Goal: Task Accomplishment & Management: Use online tool/utility

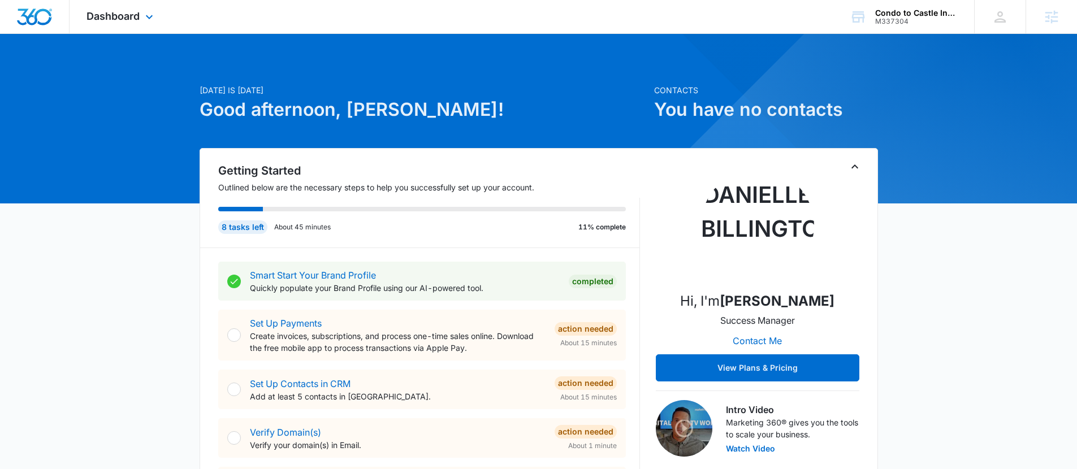
click at [124, 5] on div "Dashboard Apps Reputation Forms CRM Email Social POS Content Ads Intelligence F…" at bounding box center [121, 16] width 103 height 33
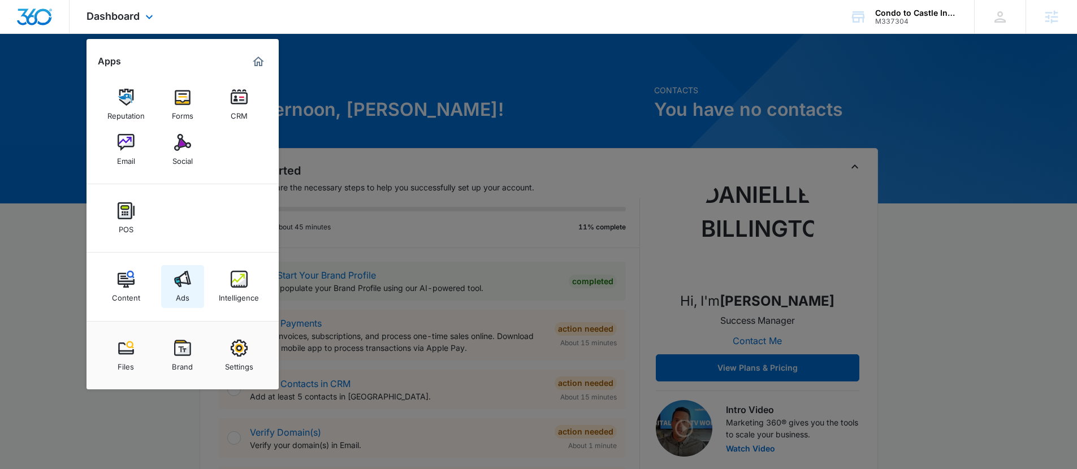
click at [187, 282] on img at bounding box center [182, 279] width 17 height 17
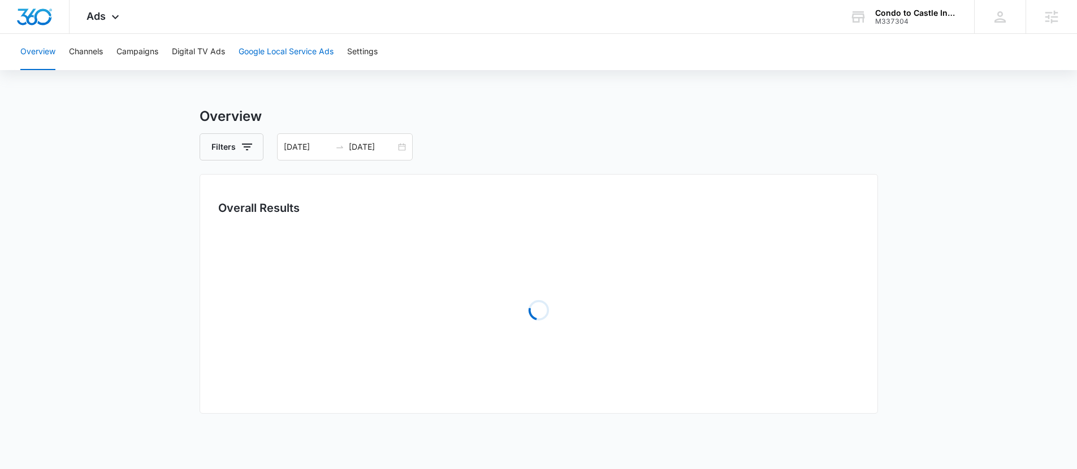
click at [278, 44] on button "Google Local Service Ads" at bounding box center [286, 52] width 95 height 36
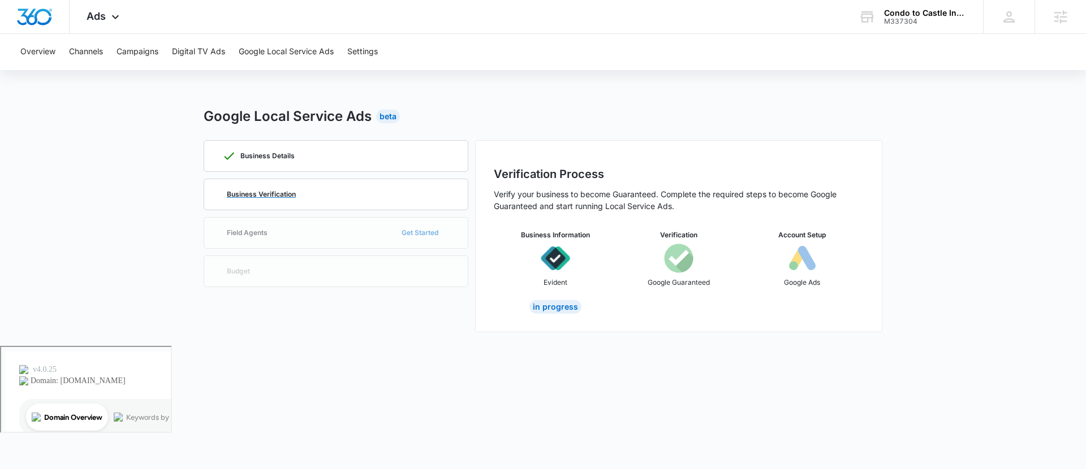
click at [241, 193] on p "Business Verification" at bounding box center [261, 194] width 69 height 7
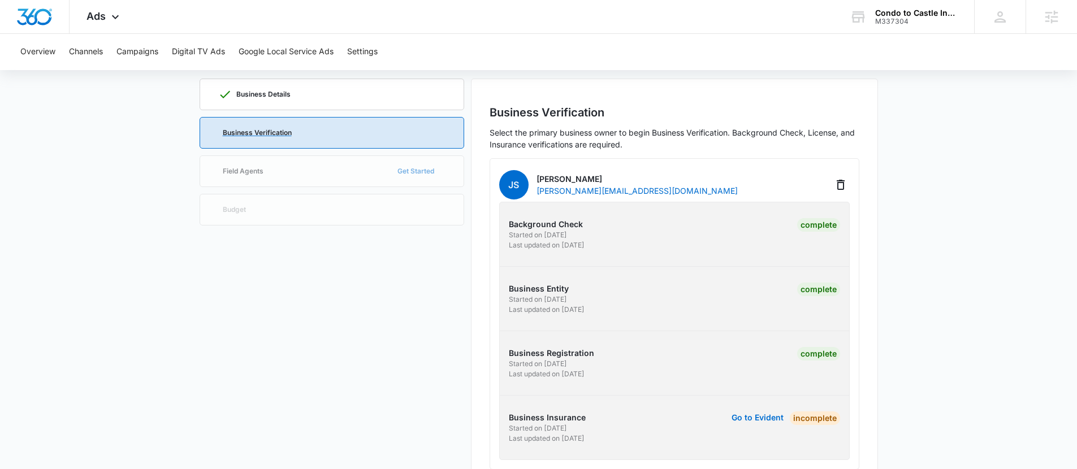
scroll to position [94, 0]
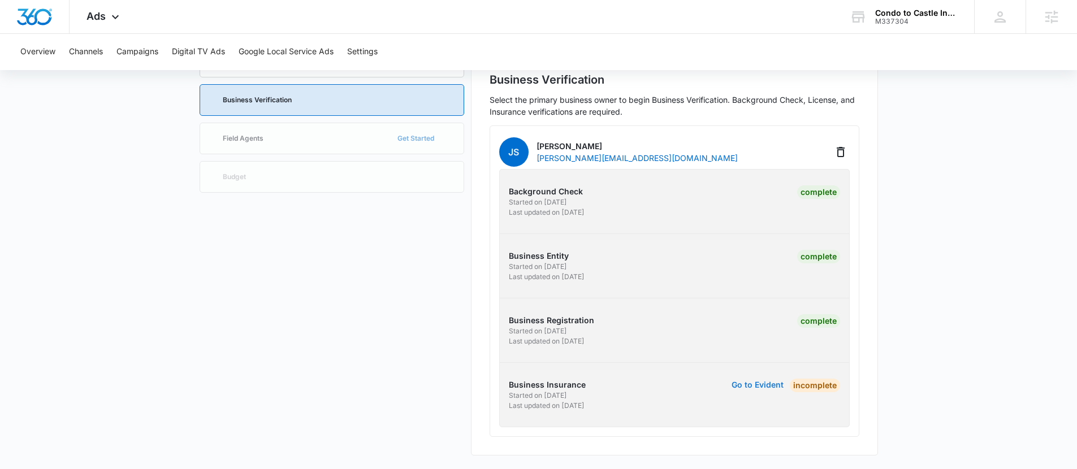
click at [744, 382] on button "Go to Evident" at bounding box center [758, 385] width 52 height 8
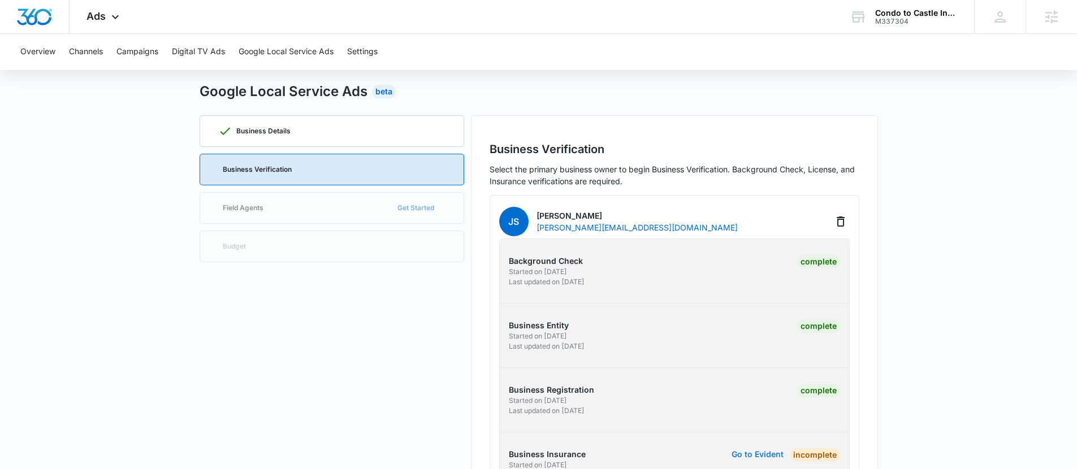
scroll to position [0, 0]
